Goal: Task Accomplishment & Management: Use online tool/utility

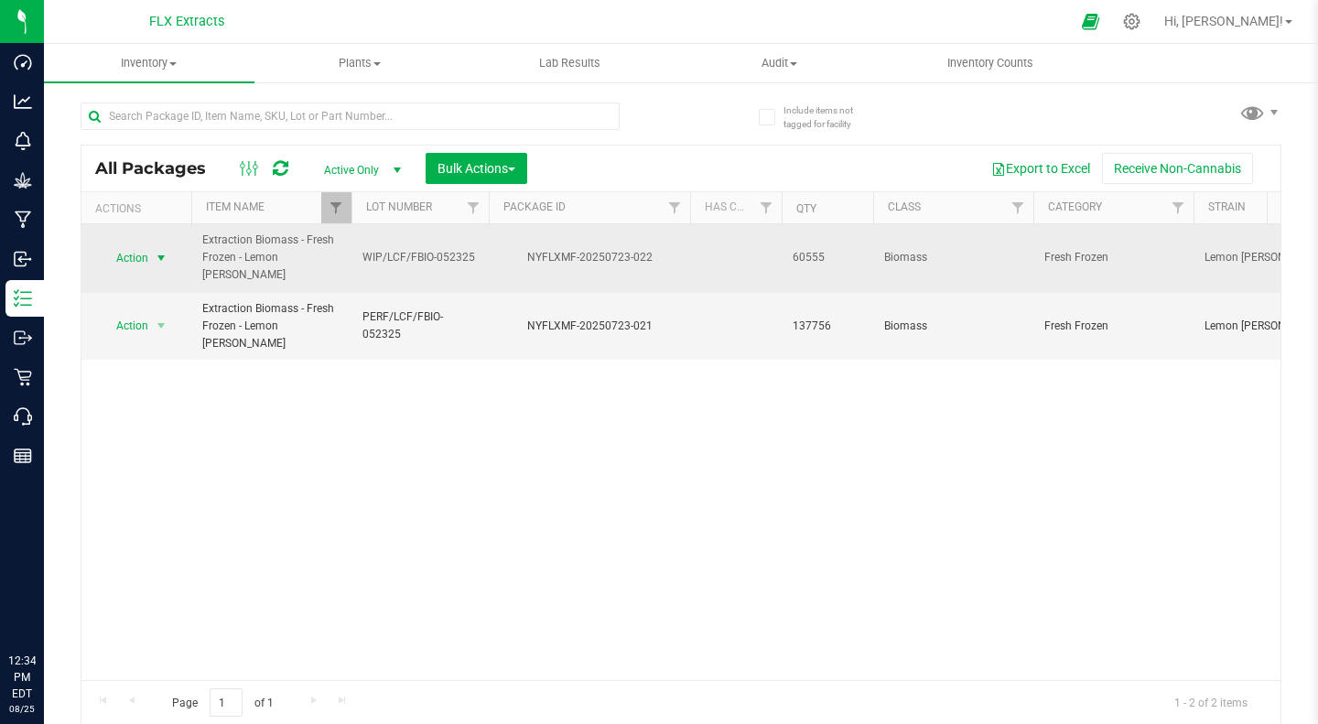
click at [155, 263] on span "select" at bounding box center [161, 258] width 15 height 15
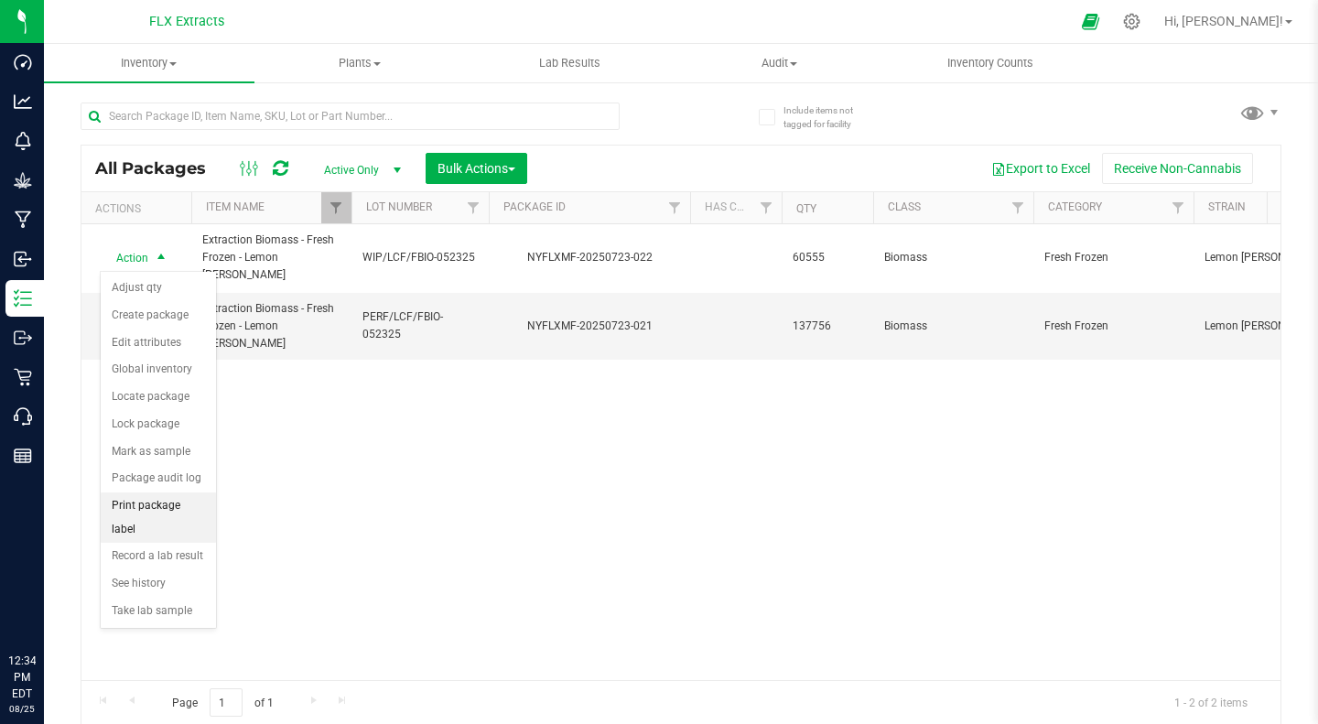
click at [181, 508] on li "Print package label" at bounding box center [158, 518] width 115 height 50
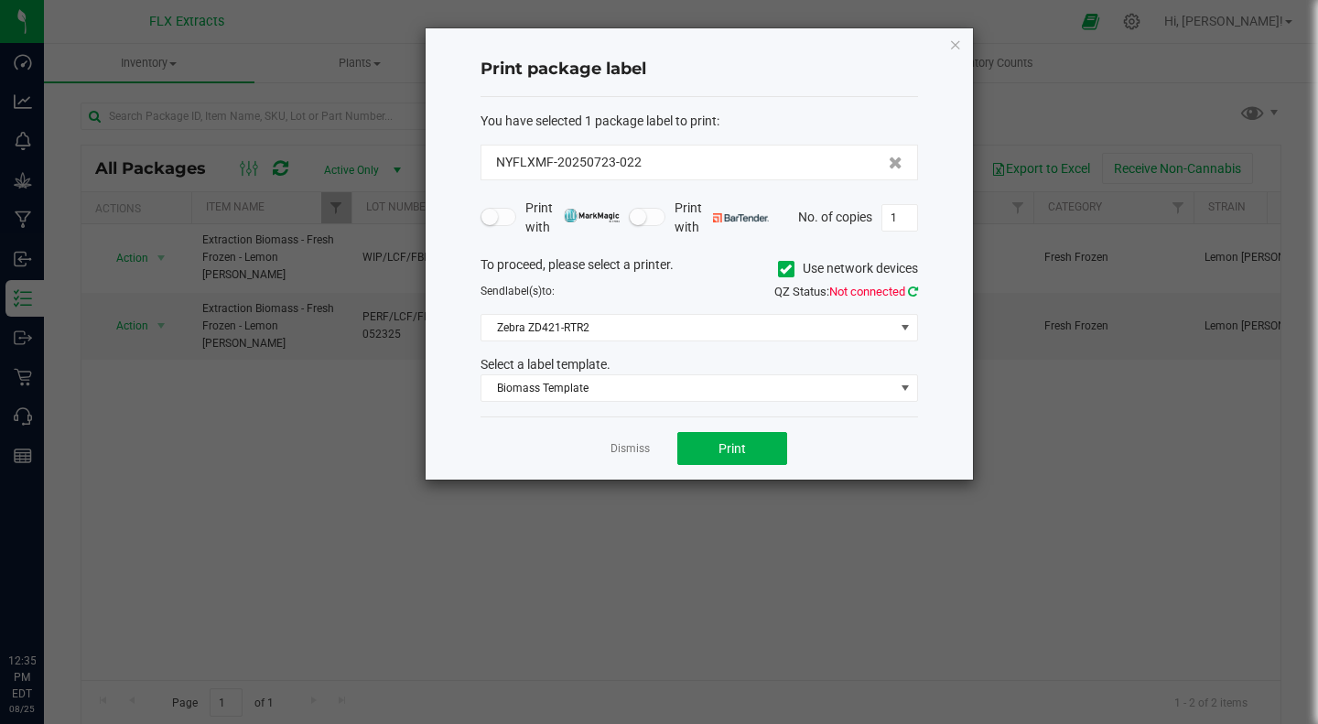
click at [913, 288] on icon at bounding box center [913, 292] width 10 height 12
click at [1130, 545] on ngb-modal-window "Print package label You have selected 1 package label to print : NYFLXMF-202507…" at bounding box center [666, 362] width 1332 height 724
click at [750, 453] on button "Print" at bounding box center [733, 448] width 110 height 33
click at [902, 446] on div "Dismiss Print" at bounding box center [700, 448] width 438 height 63
click at [726, 450] on span "Print" at bounding box center [732, 448] width 27 height 15
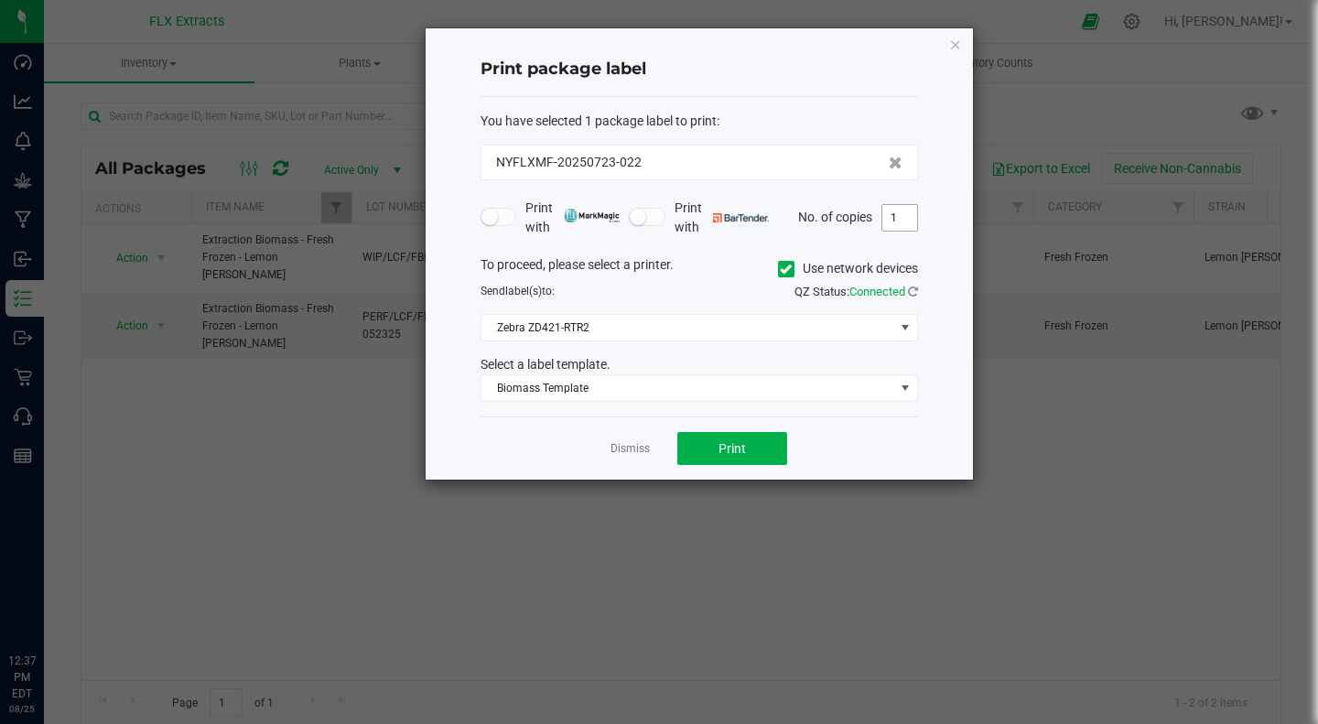
click at [901, 222] on input "1" at bounding box center [900, 218] width 35 height 26
type input "2"
click at [412, 625] on ngb-modal-window "Print package label You have selected 1 package label to print : NYFLXMF-202507…" at bounding box center [666, 362] width 1332 height 724
click at [914, 211] on input "2" at bounding box center [900, 218] width 35 height 26
type input "20"
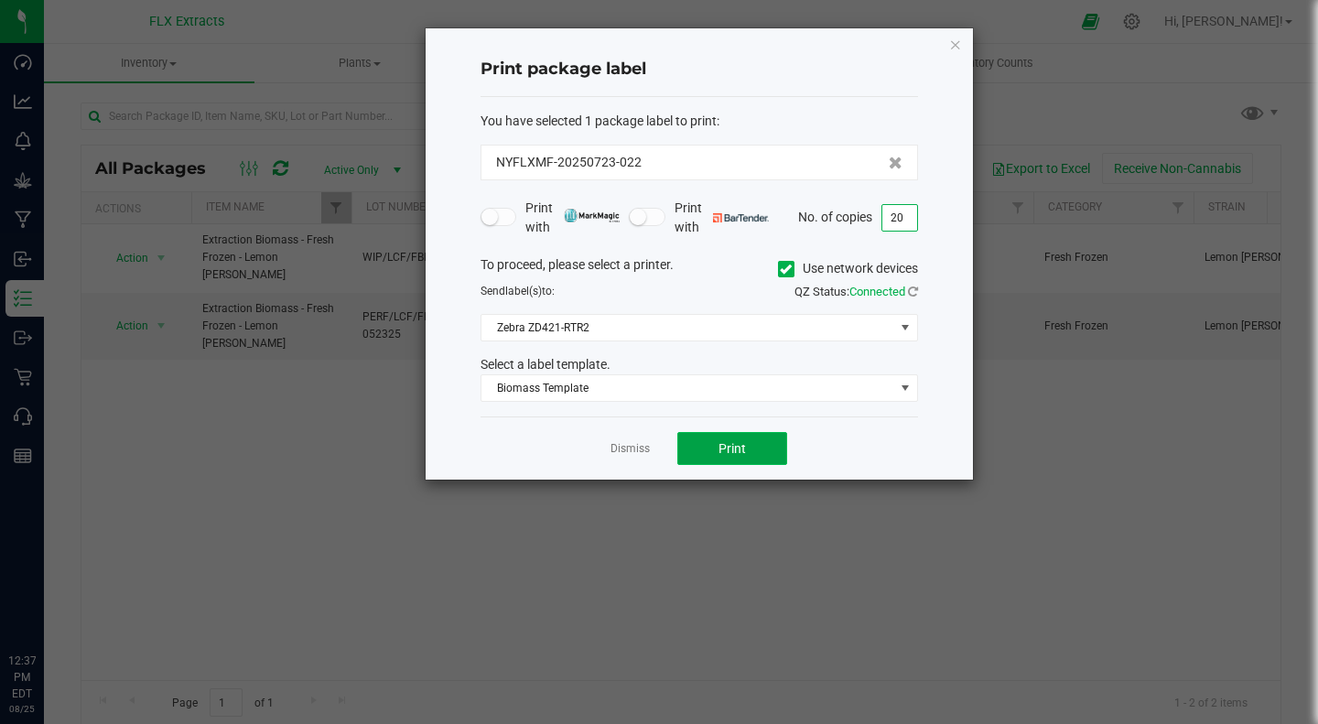
click at [708, 458] on button "Print" at bounding box center [733, 448] width 110 height 33
click at [627, 453] on link "Dismiss" at bounding box center [630, 449] width 39 height 16
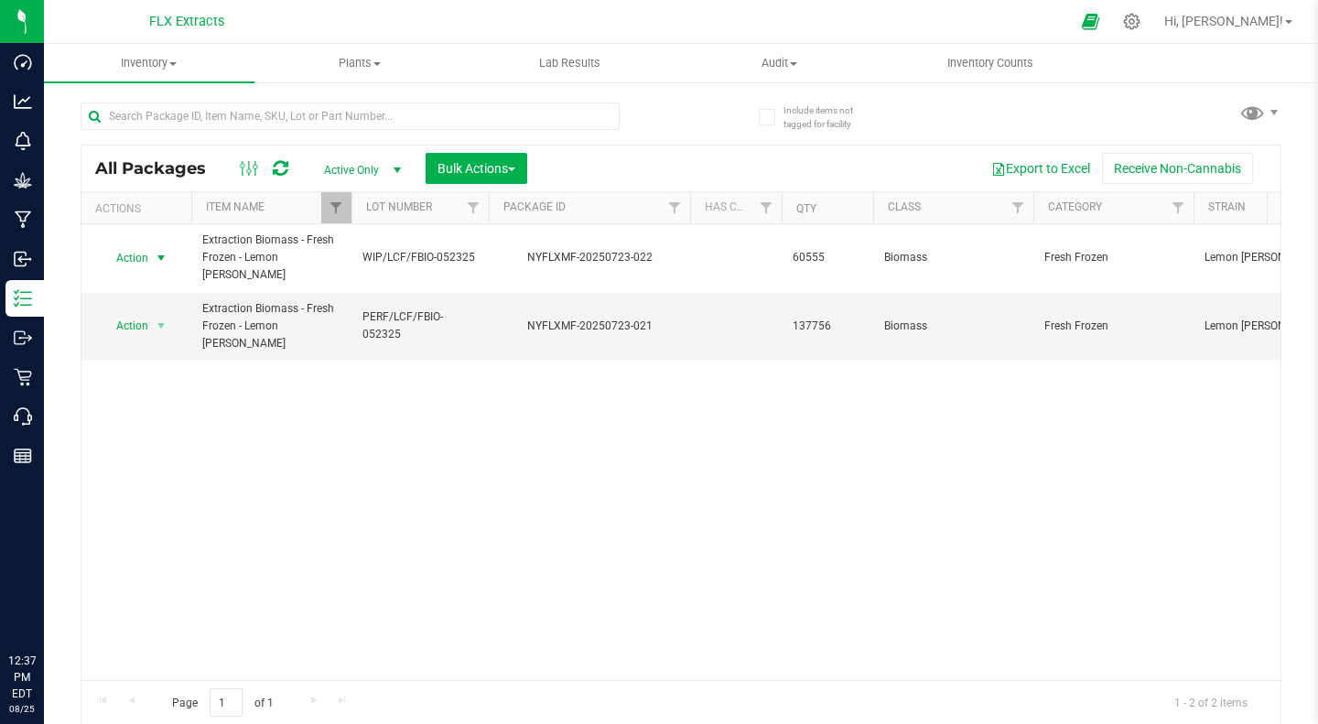
click at [458, 470] on div "Action Action Adjust qty Create package Edit attributes Global inventory Locate…" at bounding box center [680, 452] width 1199 height 456
click at [348, 211] on div at bounding box center [352, 208] width 8 height 32
click at [333, 209] on span "Filter" at bounding box center [336, 208] width 15 height 15
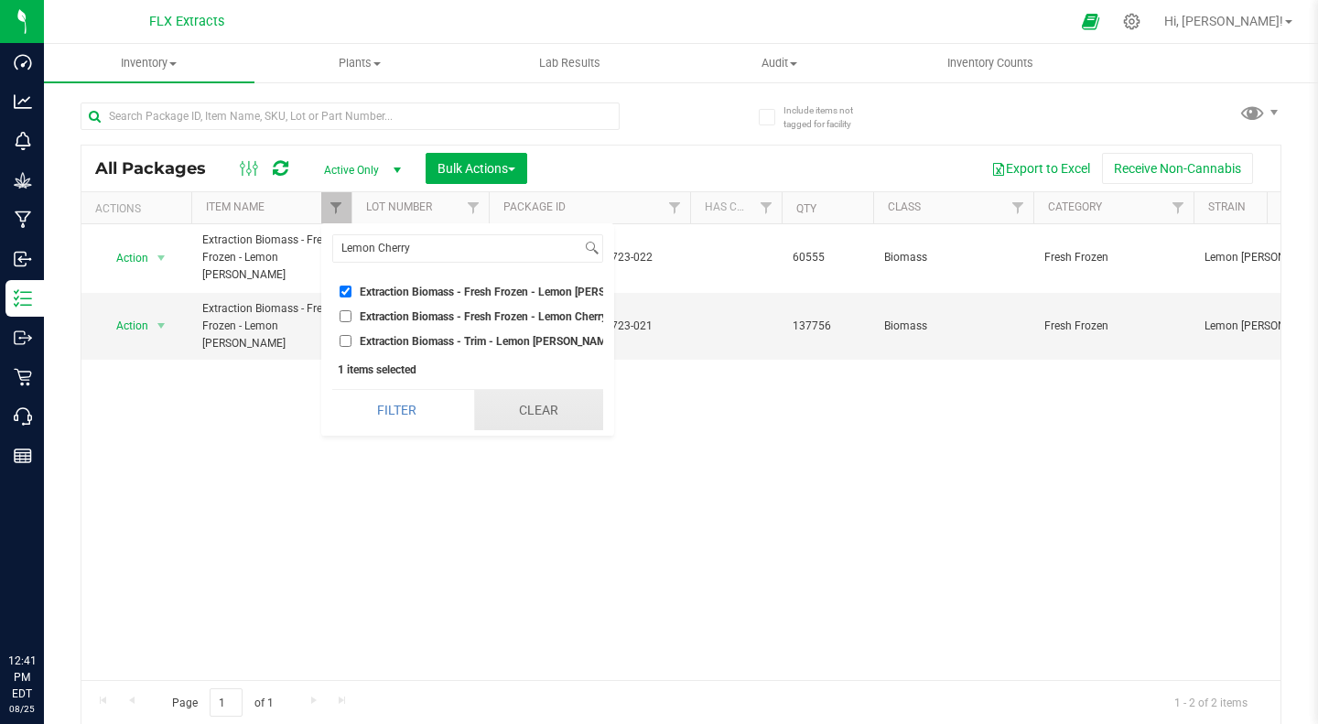
click at [544, 411] on button "Clear" at bounding box center [538, 410] width 129 height 40
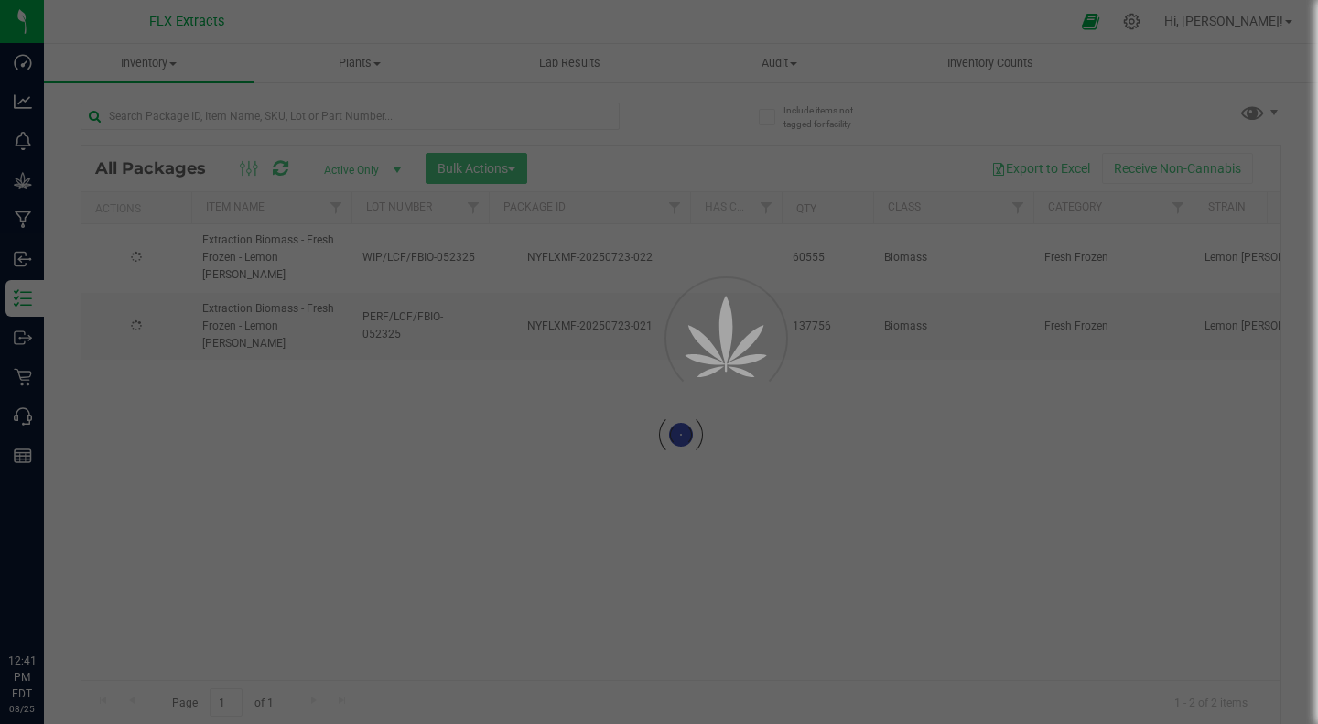
checkbox input "false"
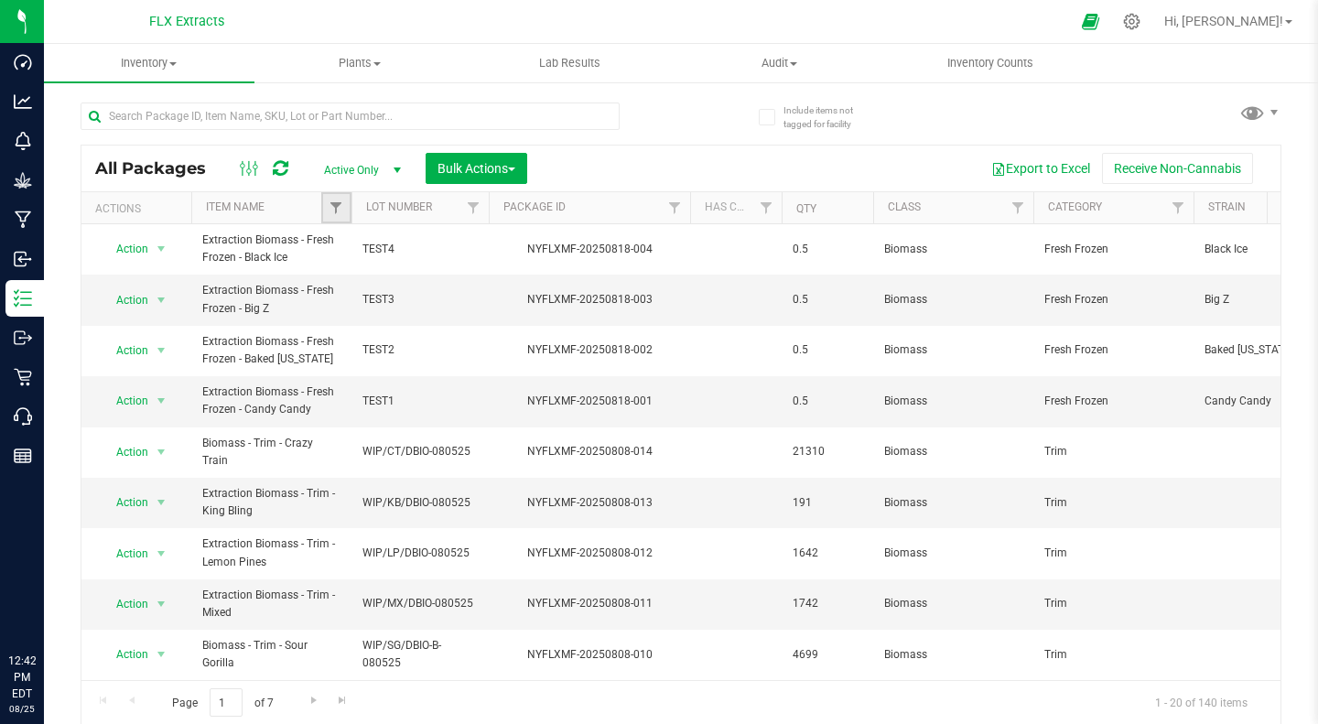
click at [336, 219] on link "Filter" at bounding box center [336, 207] width 30 height 31
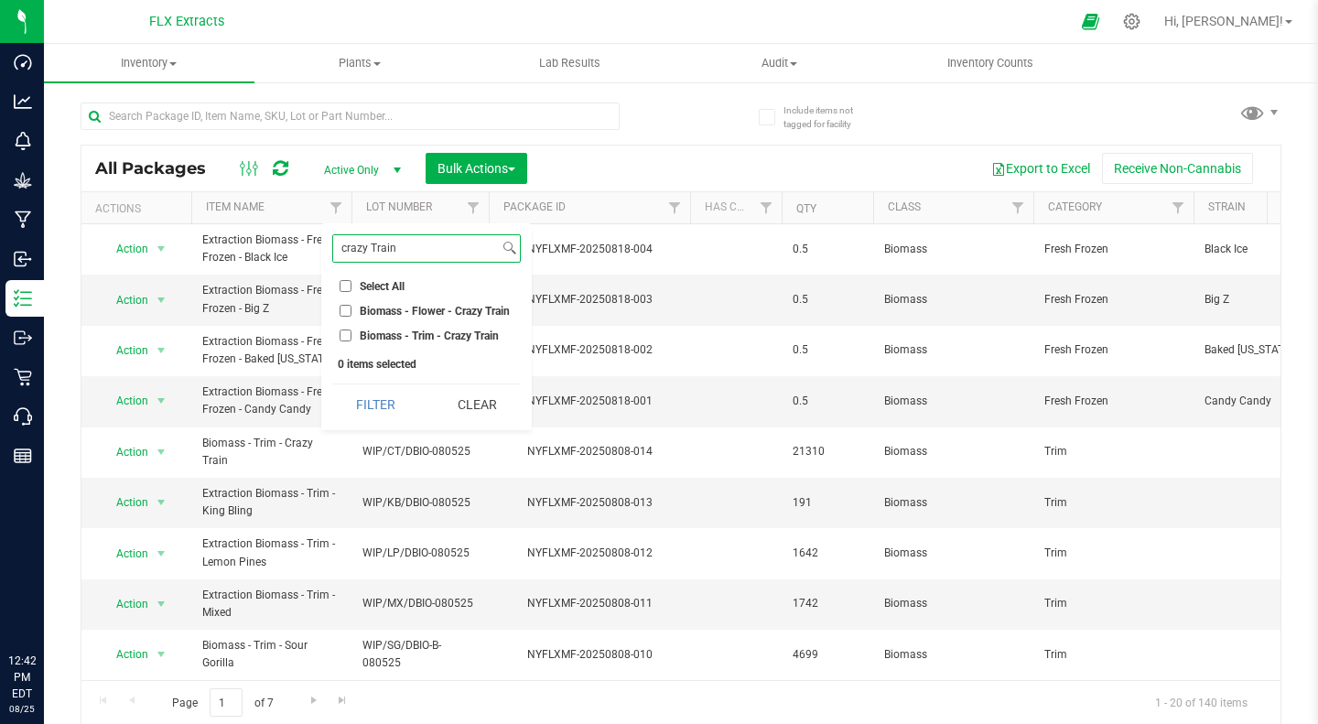
type input "crazy Train"
click at [342, 309] on input "Biomass - Flower - Crazy Train" at bounding box center [346, 311] width 12 height 12
checkbox input "true"
click at [368, 410] on button "Filter" at bounding box center [376, 405] width 88 height 40
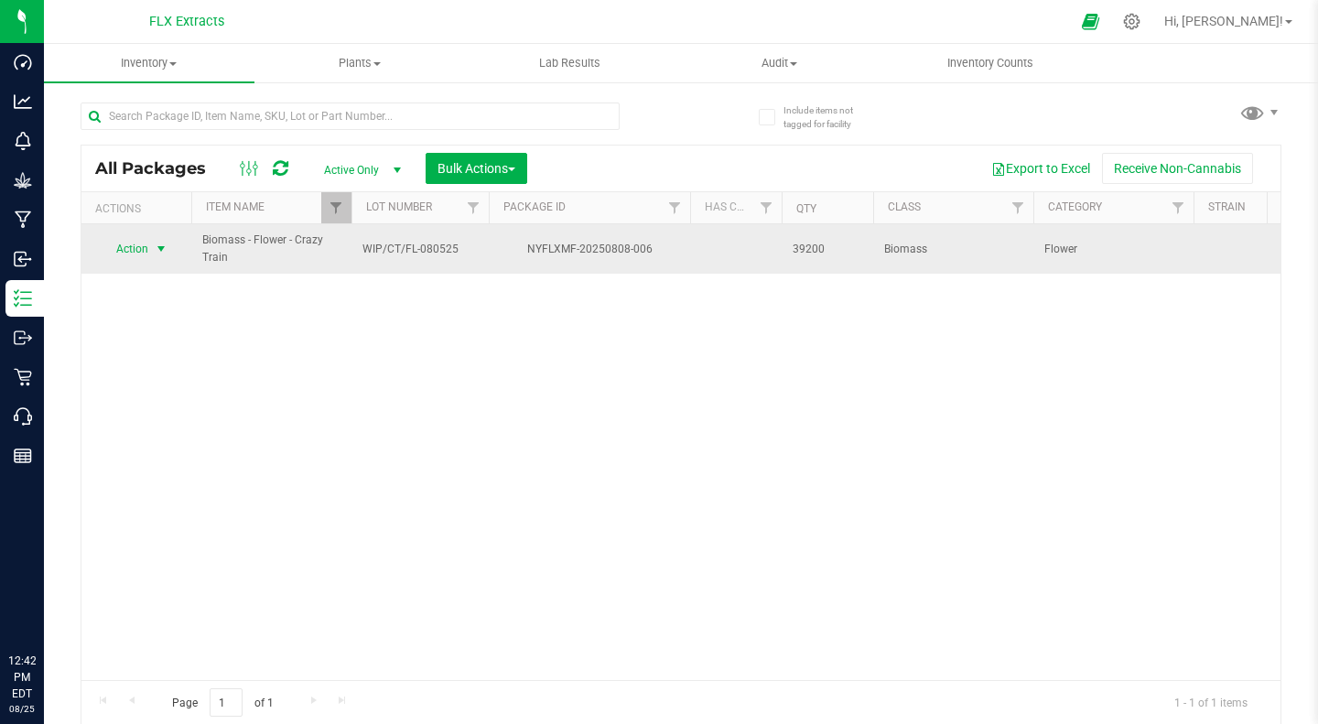
click at [153, 246] on span "select" at bounding box center [161, 249] width 23 height 26
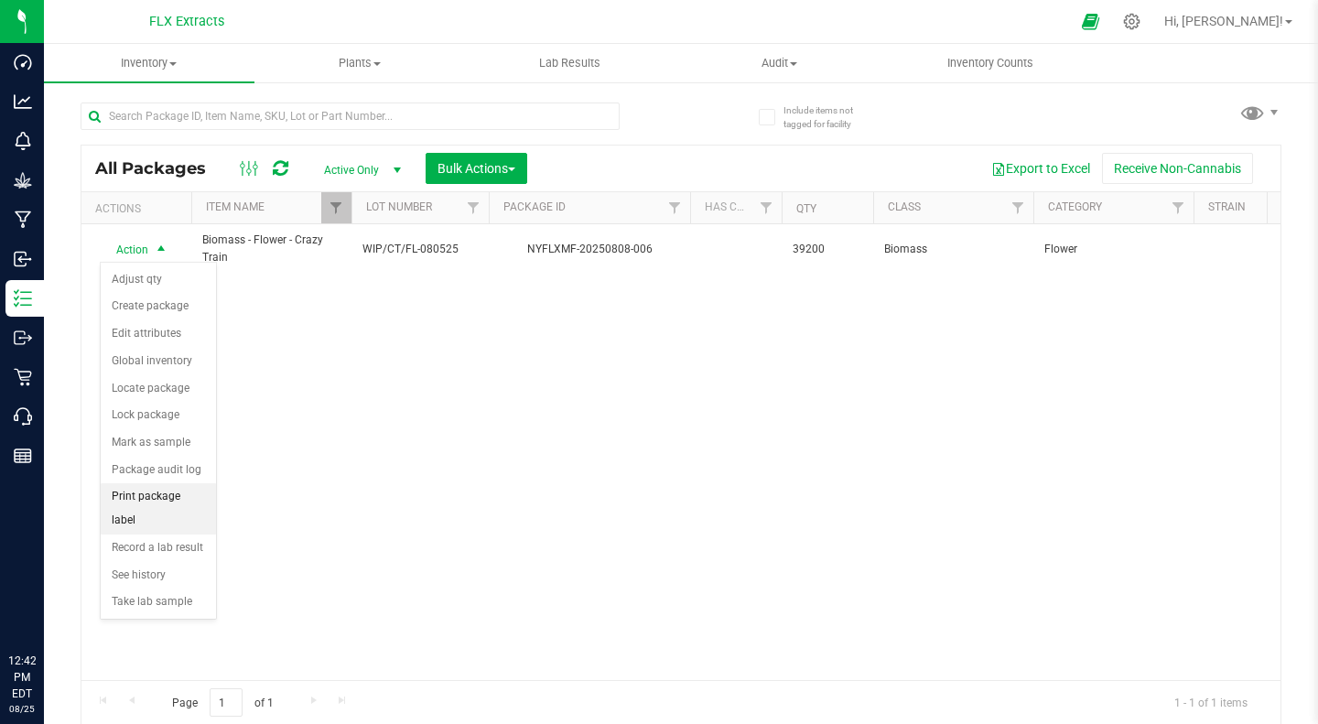
click at [171, 490] on li "Print package label" at bounding box center [158, 508] width 115 height 50
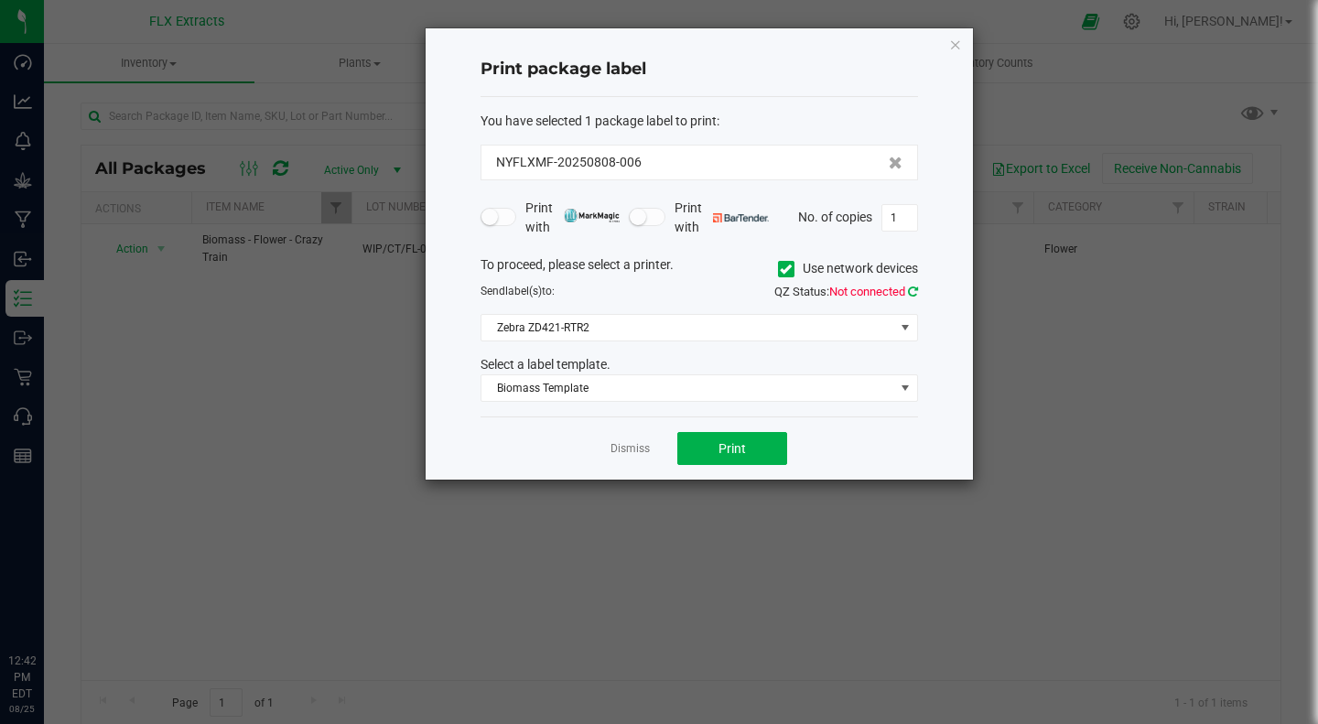
click at [914, 295] on icon at bounding box center [913, 292] width 10 height 12
click at [897, 220] on input "1" at bounding box center [900, 218] width 35 height 26
type input "4"
click at [687, 443] on button "Print" at bounding box center [733, 448] width 110 height 33
click at [628, 453] on link "Dismiss" at bounding box center [630, 449] width 39 height 16
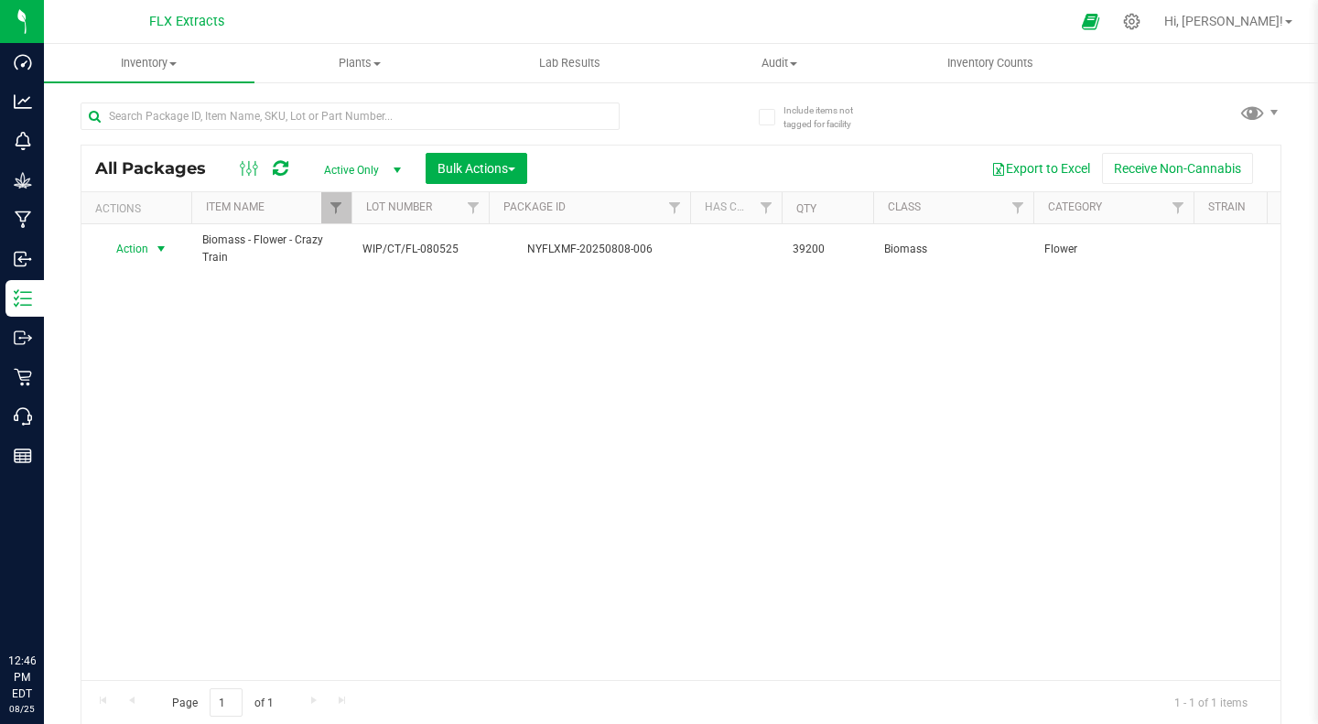
click at [380, 447] on div "Action Action Adjust qty Create package Edit attributes Global inventory Locate…" at bounding box center [680, 452] width 1199 height 456
